Goal: Manage account settings

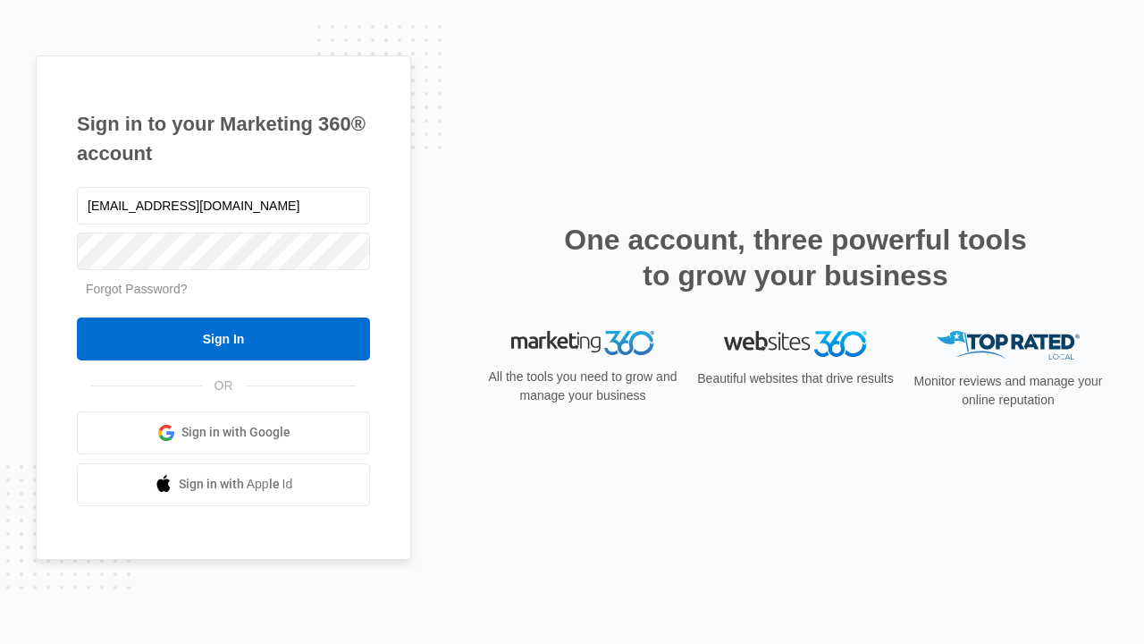
type input "[EMAIL_ADDRESS][DOMAIN_NAME]"
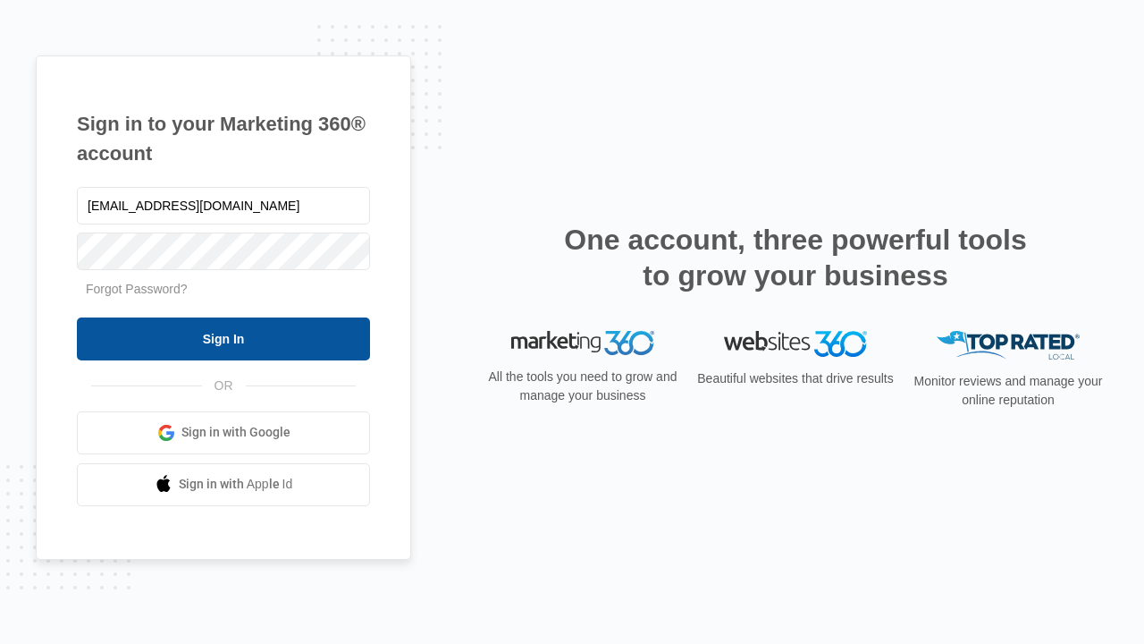
click at [224, 338] on input "Sign In" at bounding box center [223, 338] width 293 height 43
